Goal: Task Accomplishment & Management: Use online tool/utility

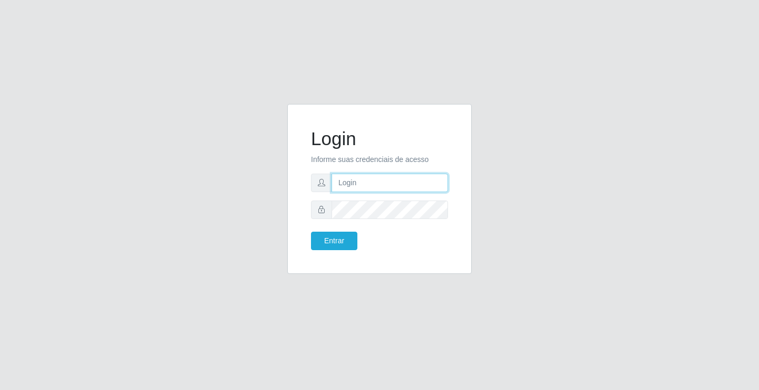
click at [349, 185] on input "text" at bounding box center [390, 182] width 116 height 18
type input "giovanny@ideal"
click at [382, 182] on input "giovanny@ideal" at bounding box center [390, 182] width 116 height 18
click at [392, 182] on input "giovanny@ideal" at bounding box center [390, 182] width 116 height 18
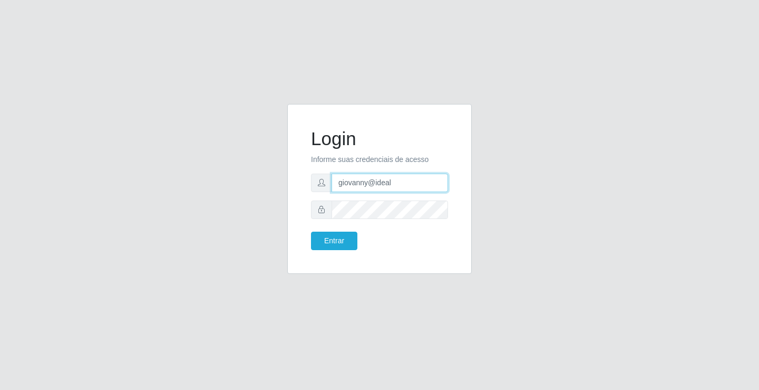
click at [392, 182] on input "giovanny@ideal" at bounding box center [390, 182] width 116 height 18
click at [339, 238] on button "Entrar" at bounding box center [334, 240] width 46 height 18
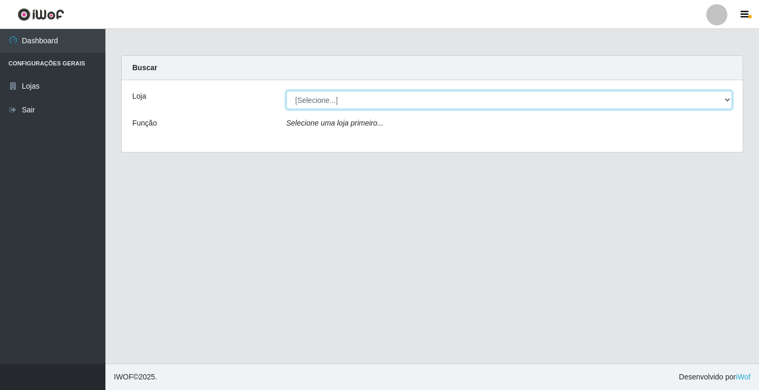
click at [615, 102] on select "[Selecione...] Ideal - Conceição" at bounding box center [509, 100] width 446 height 18
select select "231"
click at [286, 91] on select "[Selecione...] Ideal - Conceição" at bounding box center [509, 100] width 446 height 18
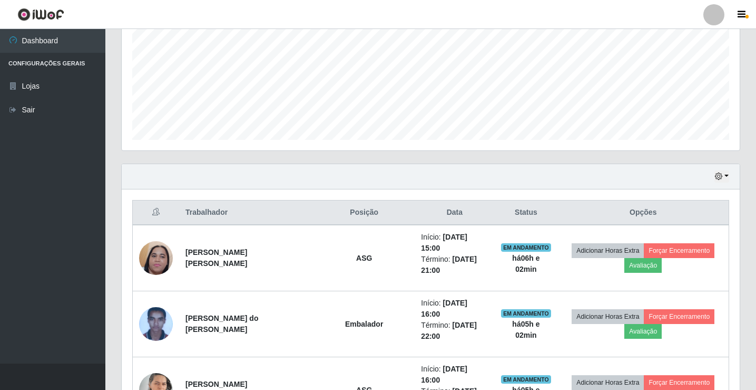
scroll to position [316, 0]
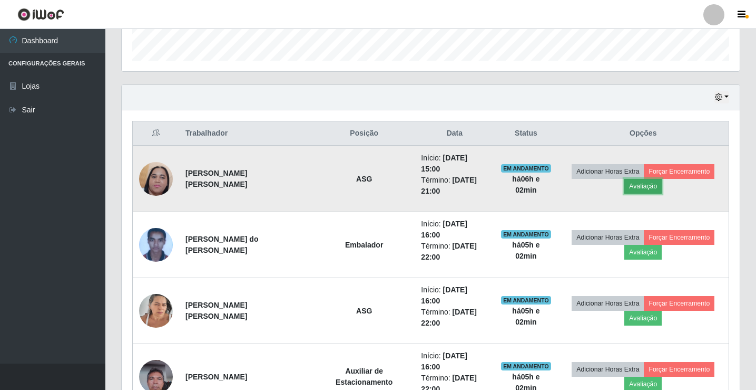
click at [649, 180] on button "Avaliação" at bounding box center [643, 186] width 37 height 15
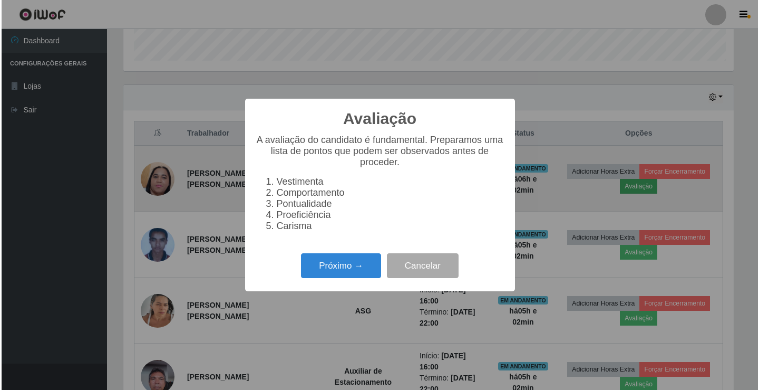
scroll to position [219, 613]
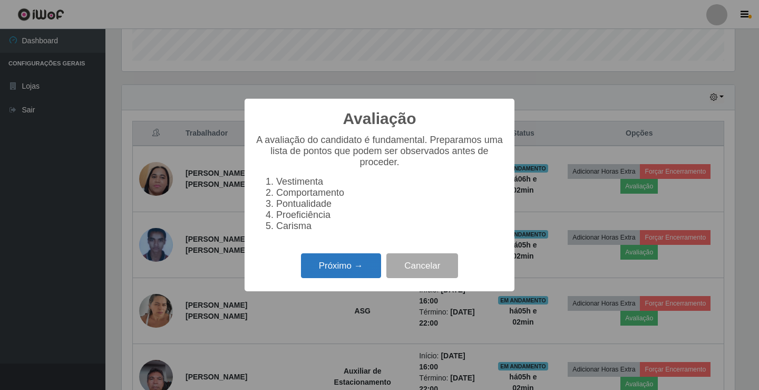
click at [329, 278] on button "Próximo →" at bounding box center [341, 265] width 80 height 25
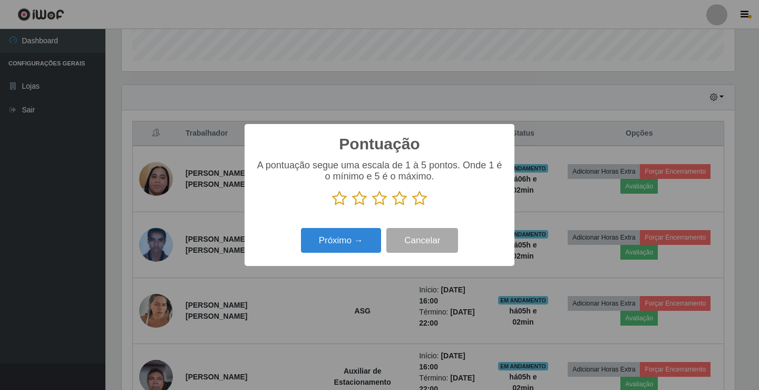
click at [423, 201] on icon at bounding box center [419, 198] width 15 height 16
click at [412, 206] on input "radio" at bounding box center [412, 206] width 0 height 0
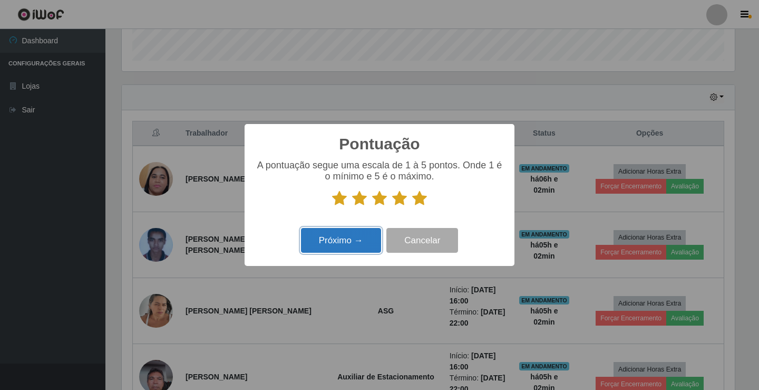
click at [348, 244] on button "Próximo →" at bounding box center [341, 240] width 80 height 25
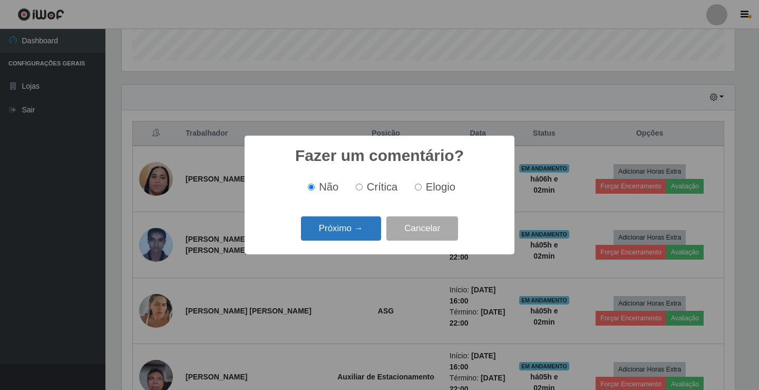
click at [353, 230] on button "Próximo →" at bounding box center [341, 228] width 80 height 25
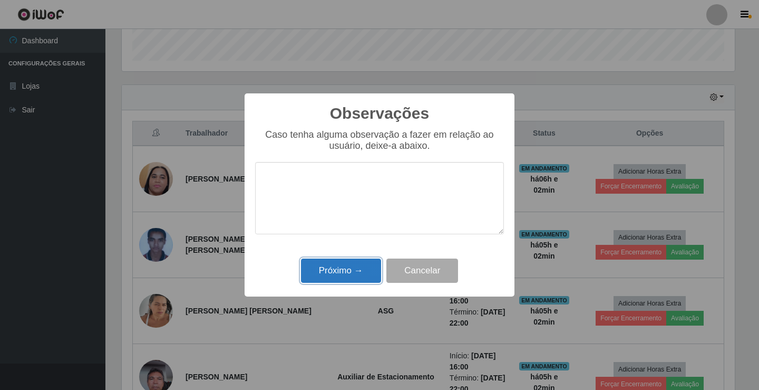
click at [355, 273] on button "Próximo →" at bounding box center [341, 270] width 80 height 25
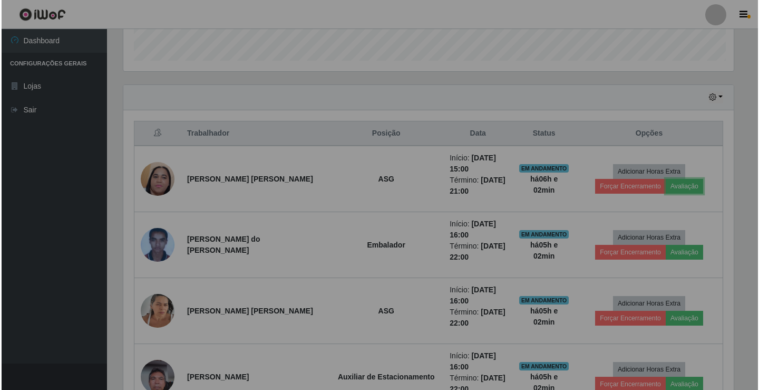
scroll to position [219, 618]
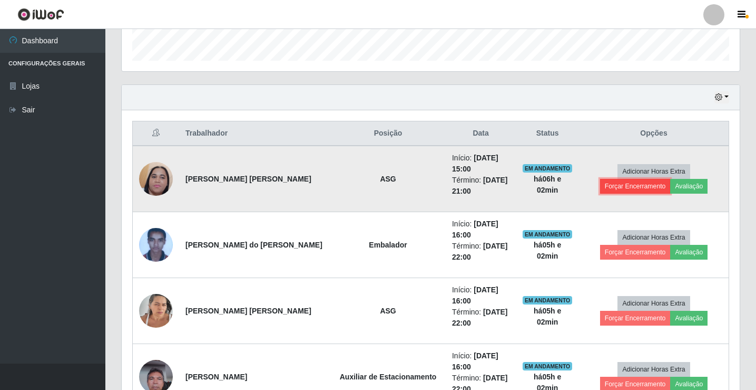
click at [671, 179] on button "Forçar Encerramento" at bounding box center [635, 186] width 71 height 15
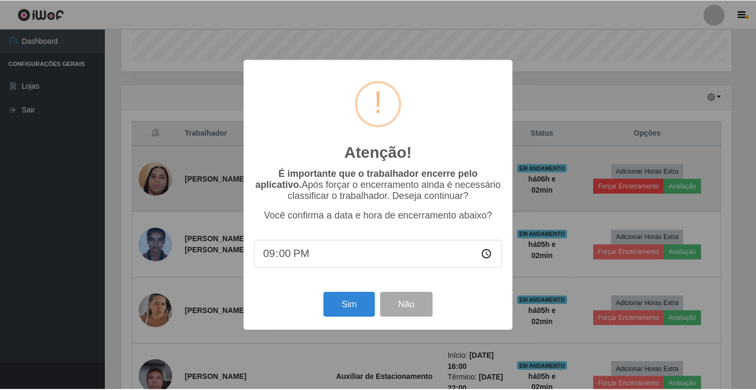
scroll to position [219, 613]
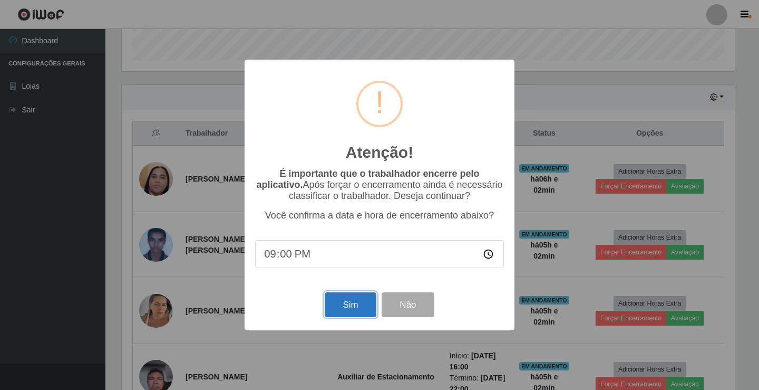
click at [364, 308] on button "Sim" at bounding box center [350, 304] width 51 height 25
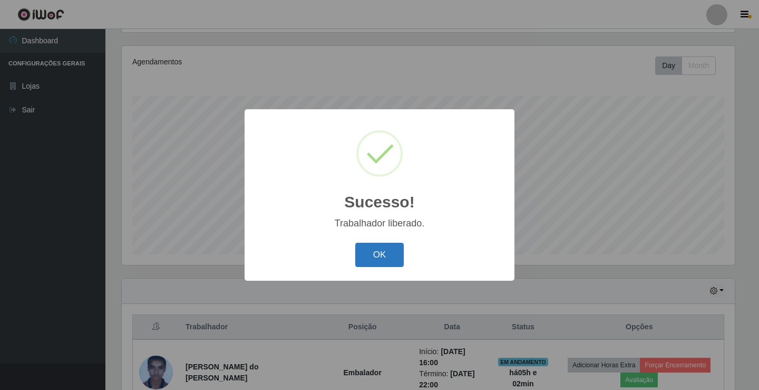
click at [387, 248] on button "OK" at bounding box center [379, 254] width 49 height 25
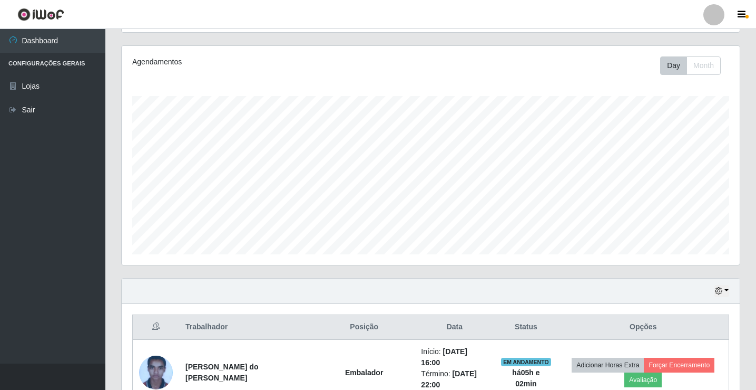
scroll to position [219, 618]
click at [30, 105] on link "Sair" at bounding box center [52, 110] width 105 height 24
